Goal: Register for event/course

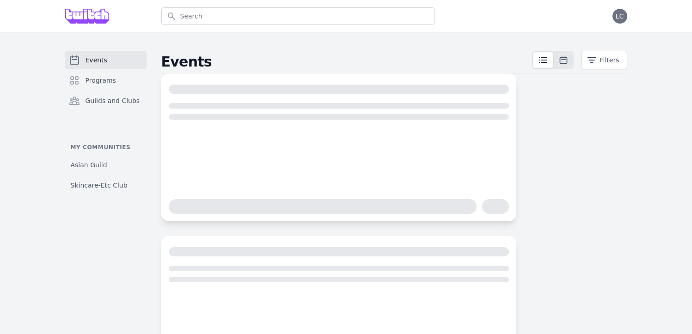
scroll to position [0, 0]
click at [97, 73] on link "Programs" at bounding box center [105, 80] width 81 height 18
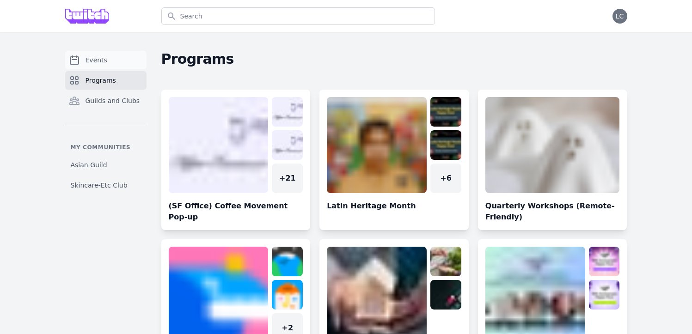
click at [97, 56] on span "Events" at bounding box center [97, 59] width 22 height 9
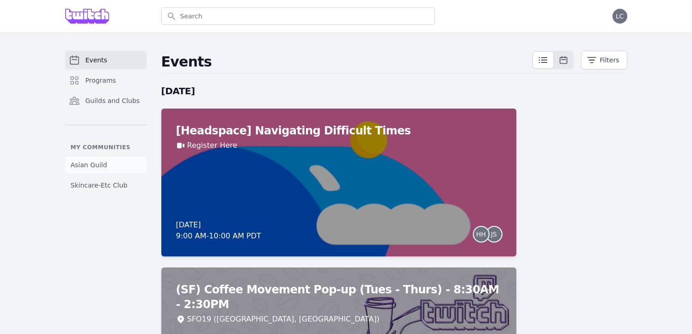
click at [99, 159] on link "Asian Guild" at bounding box center [105, 165] width 81 height 17
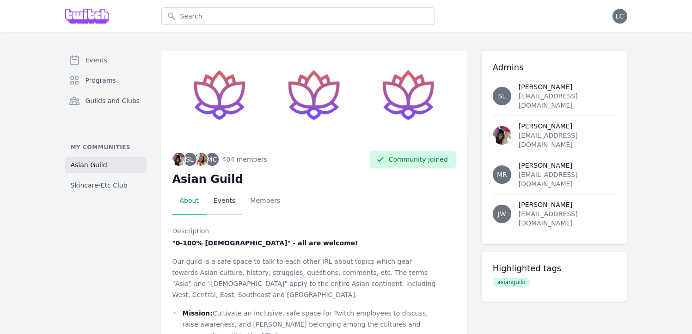
click at [223, 204] on link "Events" at bounding box center [224, 201] width 37 height 29
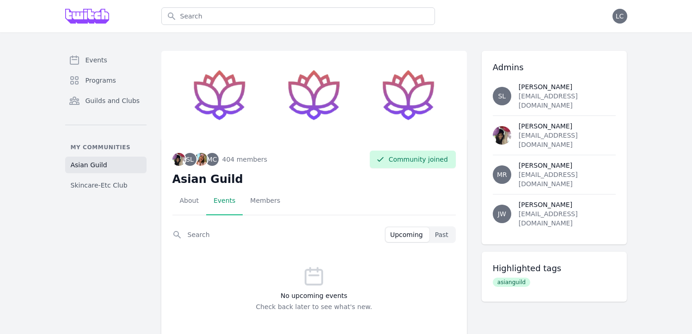
scroll to position [25, 0]
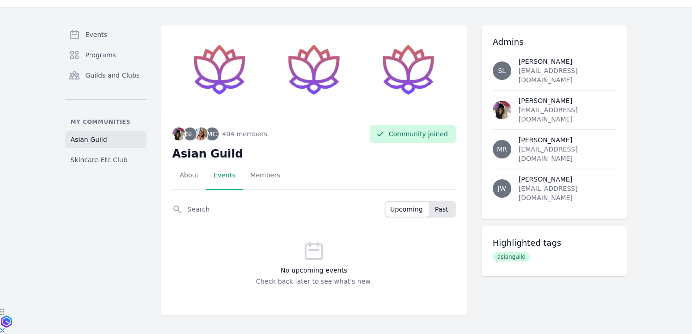
click at [449, 211] on button "Past" at bounding box center [443, 209] width 25 height 15
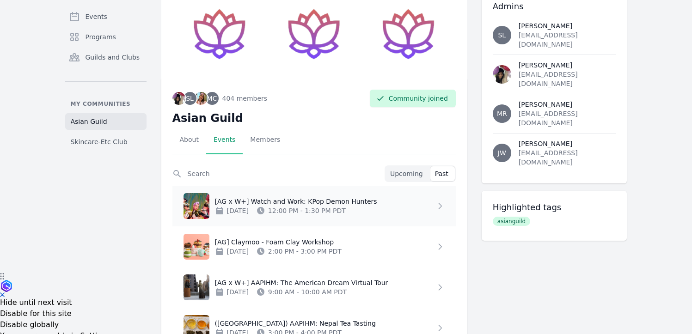
scroll to position [62, 0]
click at [384, 204] on p "[AG x W+] Watch and Work: KPop Demon Hunters" at bounding box center [325, 201] width 221 height 9
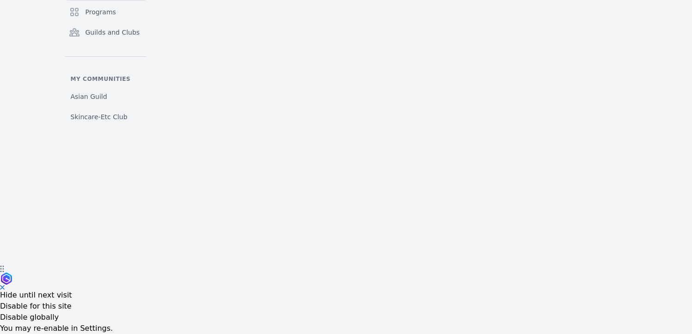
scroll to position [143, 0]
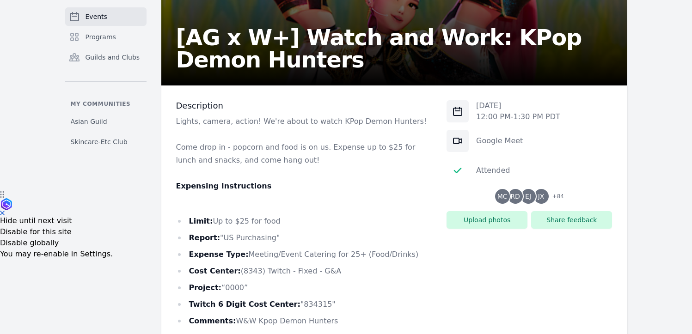
click at [543, 197] on span "JX" at bounding box center [541, 196] width 6 height 6
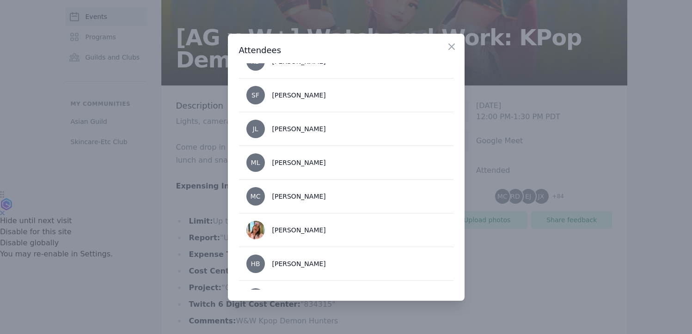
scroll to position [2059, 0]
